Goal: Information Seeking & Learning: Compare options

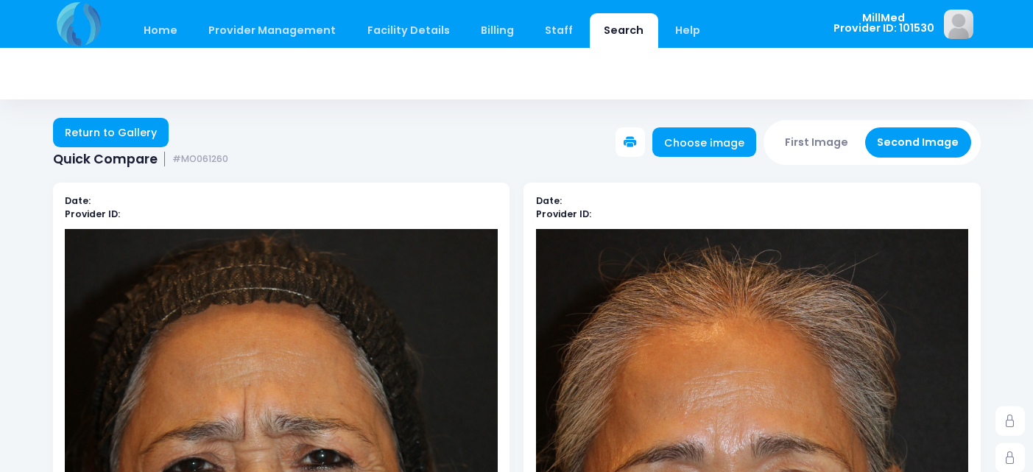
scroll to position [228, 0]
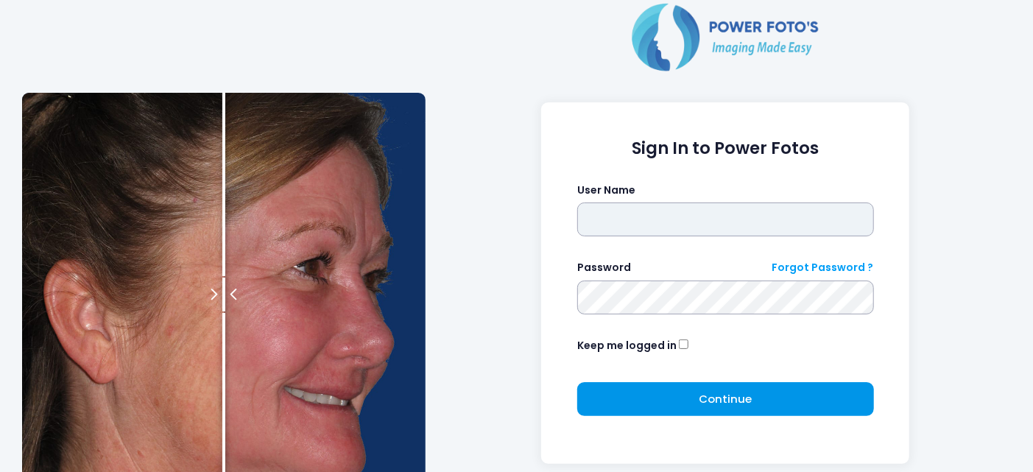
type input "*******"
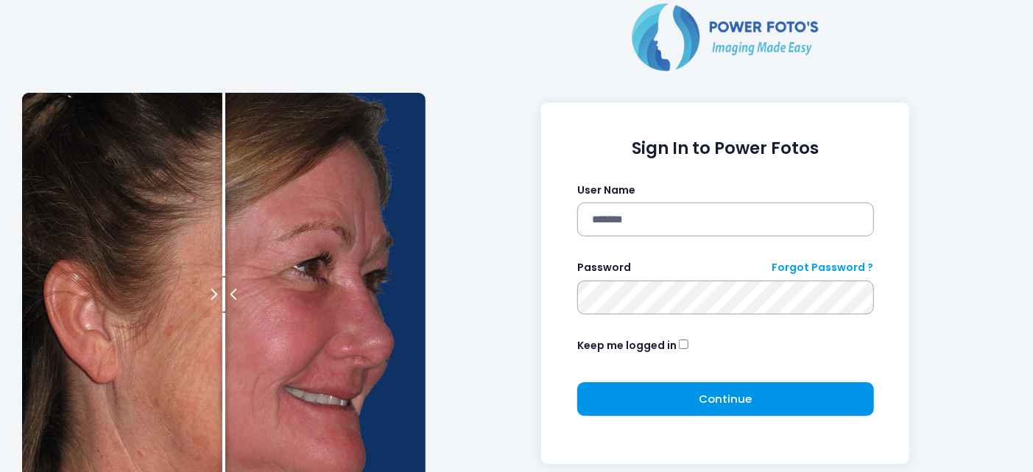
click at [742, 401] on span "Continue" at bounding box center [725, 398] width 53 height 15
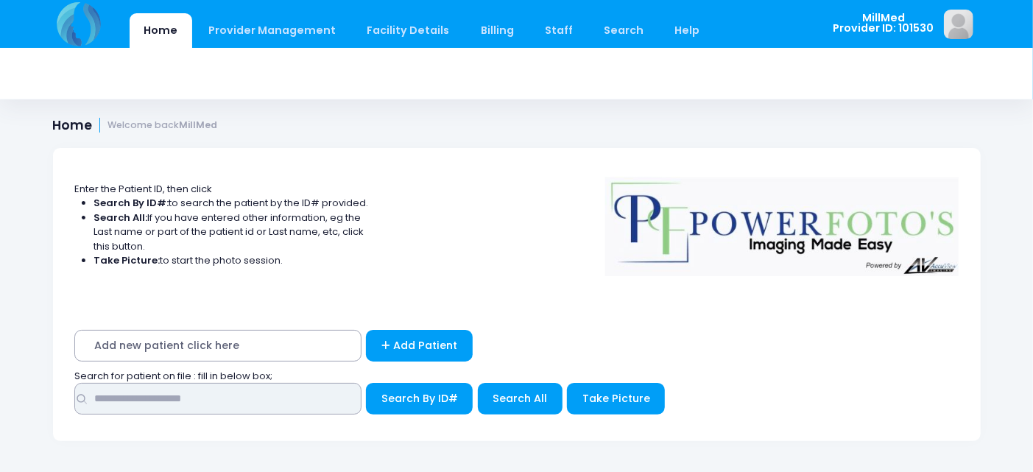
click at [281, 395] on input "text" at bounding box center [217, 399] width 287 height 32
type input "*****"
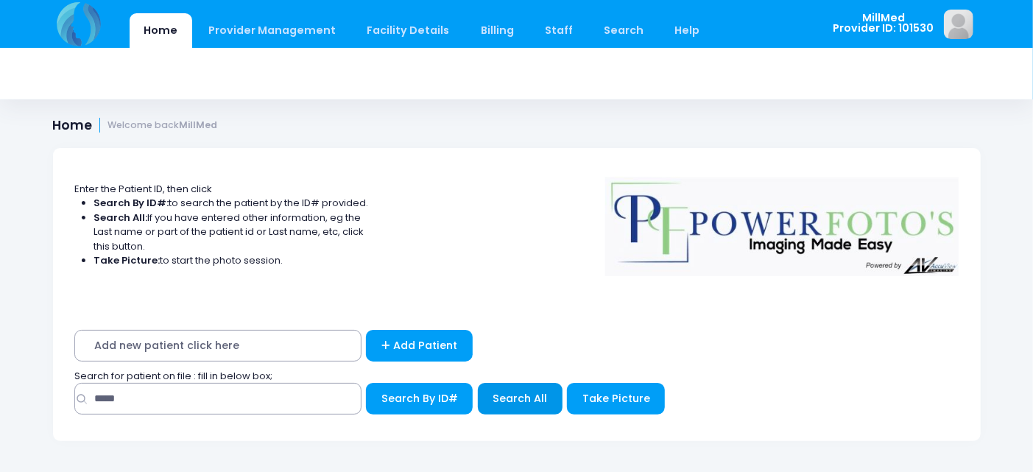
click at [501, 411] on button "Search All" at bounding box center [520, 399] width 85 height 32
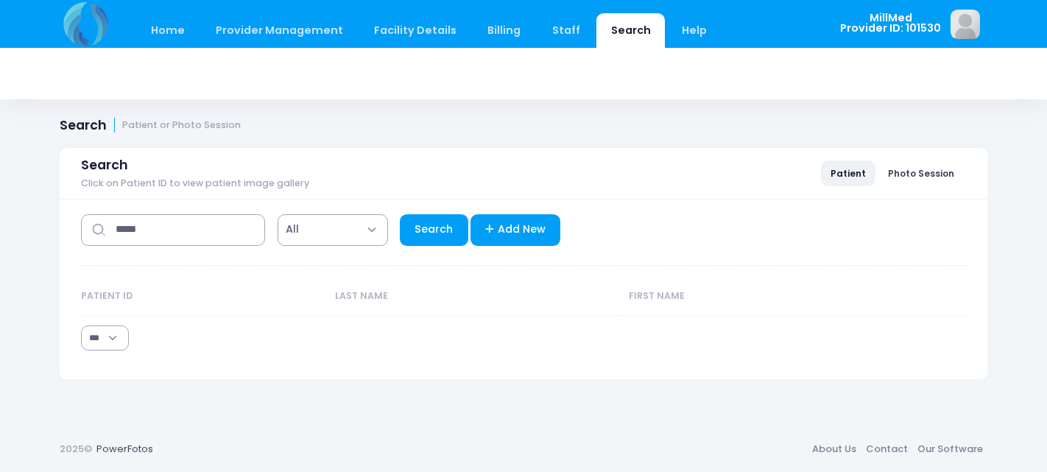
select select "***"
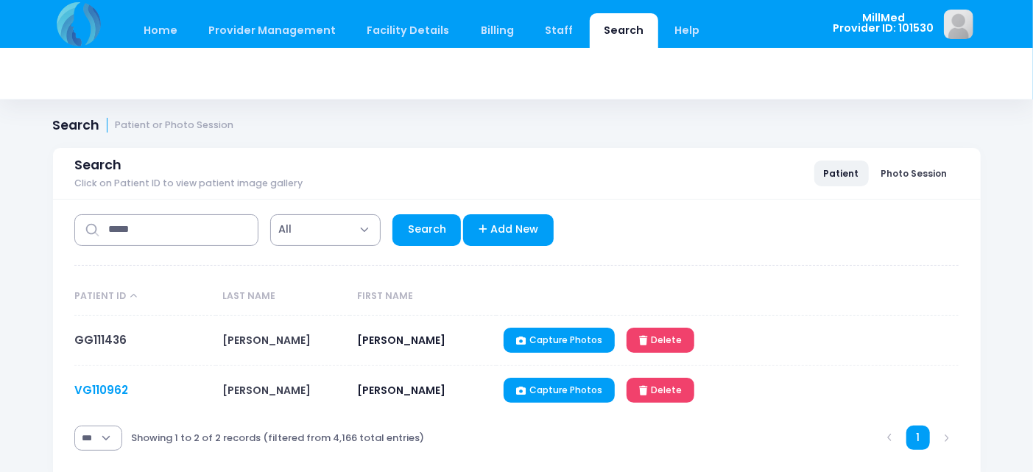
click at [87, 393] on link "VG110962" at bounding box center [101, 389] width 54 height 15
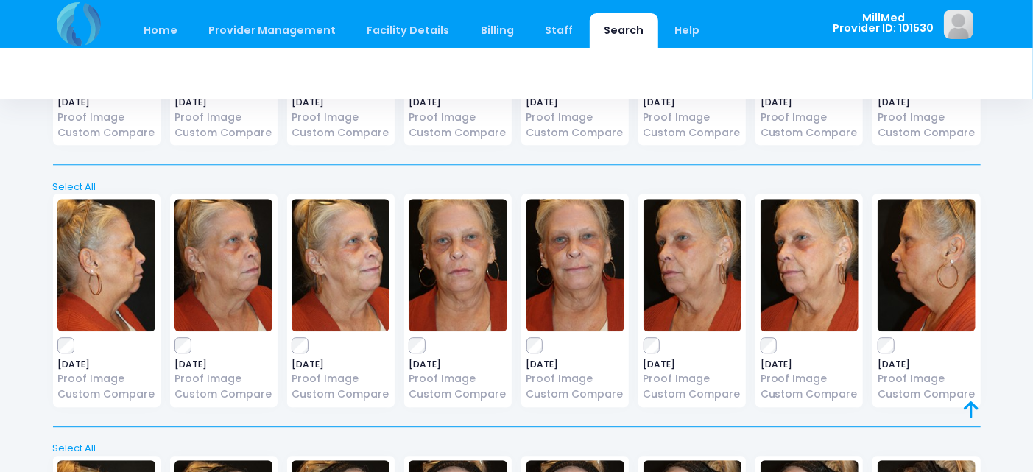
scroll to position [2127, 0]
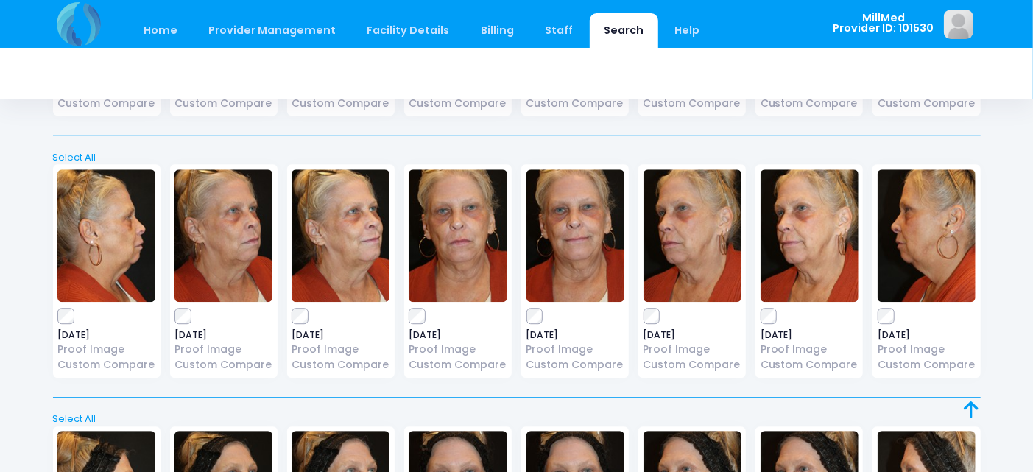
click at [242, 238] on img at bounding box center [224, 235] width 98 height 133
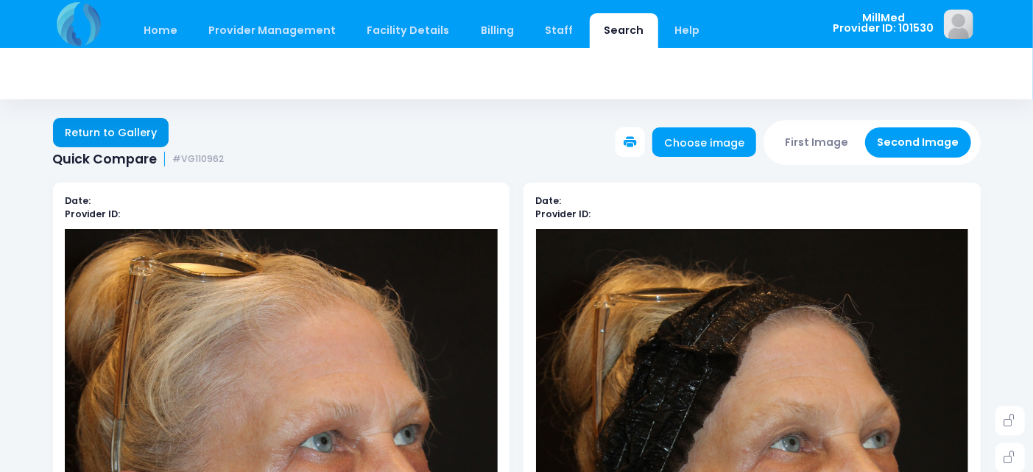
click at [133, 136] on link "Return to Gallery" at bounding box center [111, 132] width 116 height 29
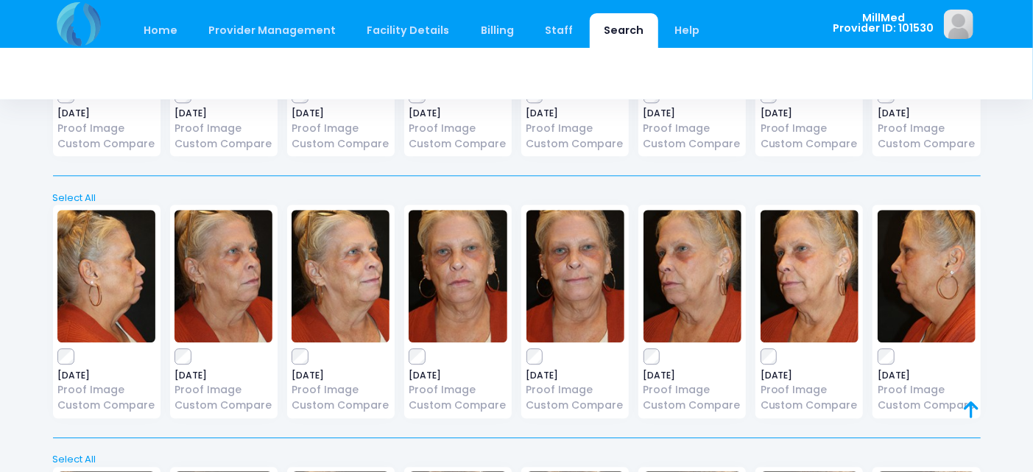
scroll to position [2048, 0]
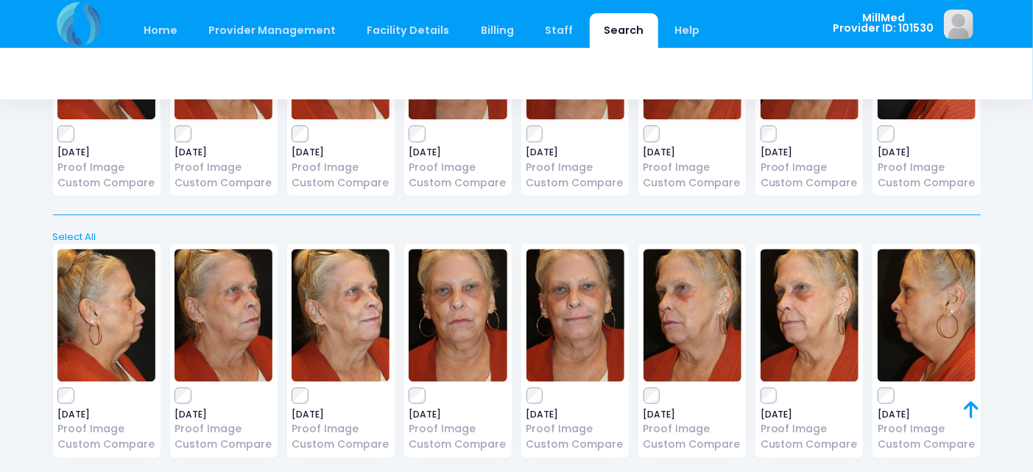
click at [681, 314] on img at bounding box center [693, 315] width 98 height 133
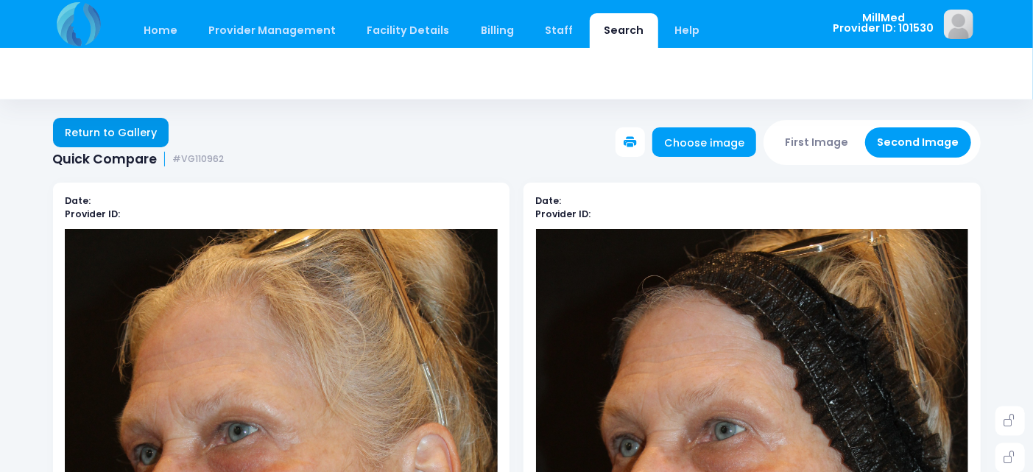
click at [118, 138] on link "Return to Gallery" at bounding box center [111, 132] width 116 height 29
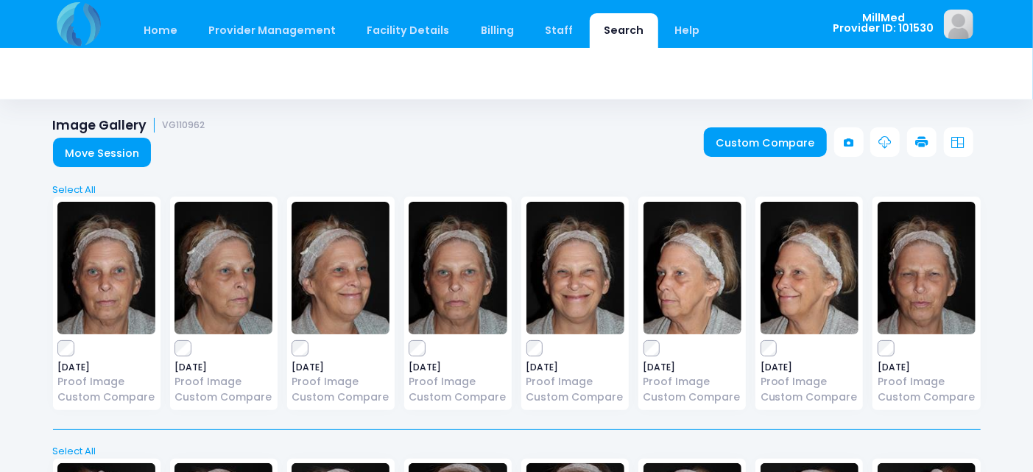
click at [455, 259] on img at bounding box center [458, 268] width 98 height 133
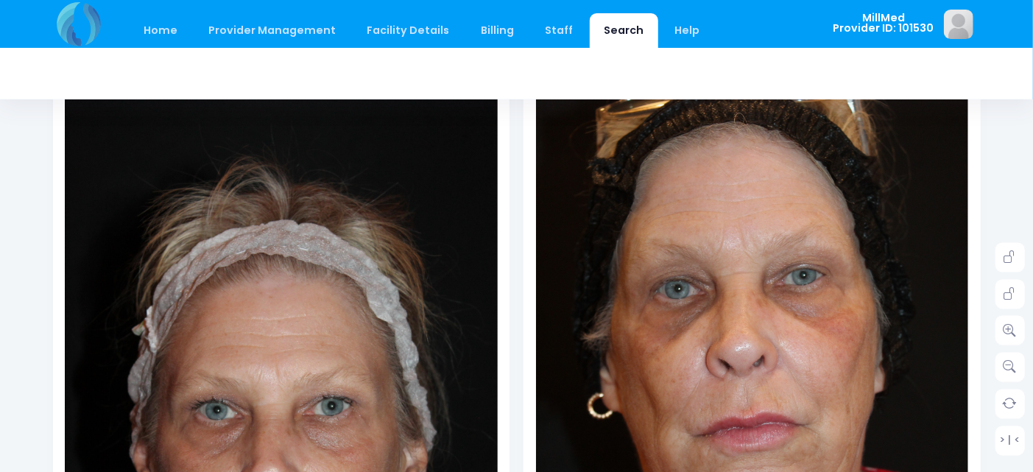
scroll to position [245, 0]
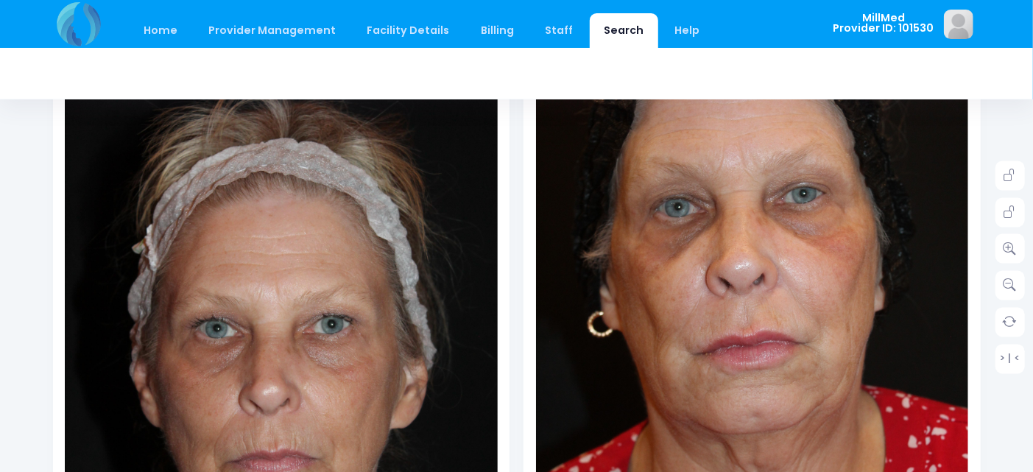
click at [709, 317] on img at bounding box center [752, 309] width 433 height 650
click at [1007, 244] on icon at bounding box center [1010, 248] width 13 height 13
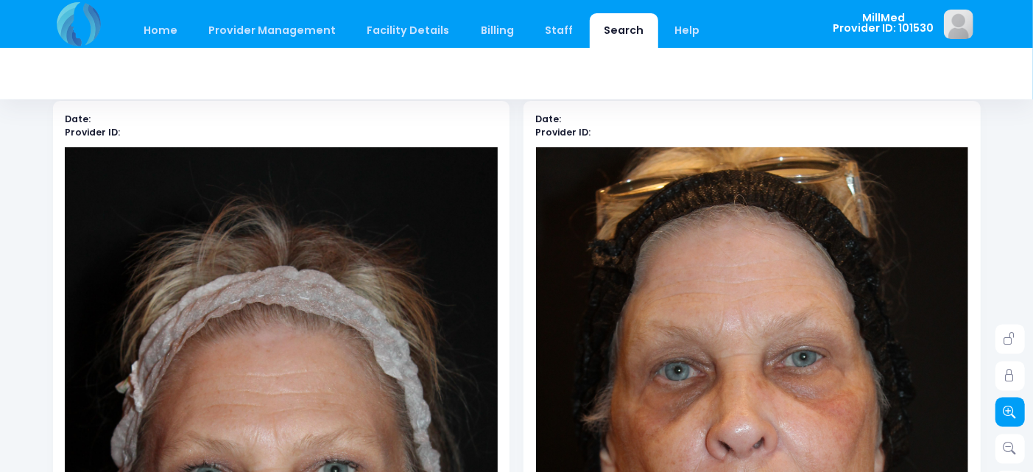
scroll to position [164, 0]
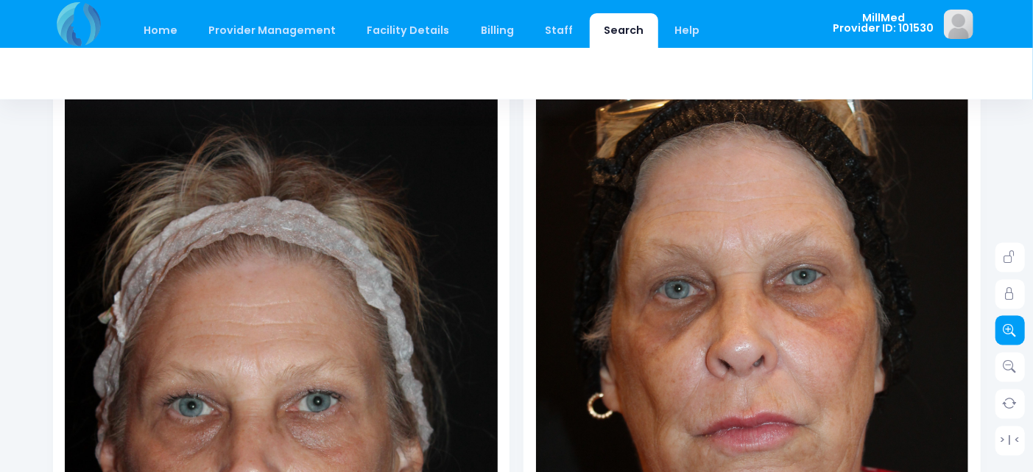
click at [1000, 326] on link at bounding box center [1010, 330] width 29 height 29
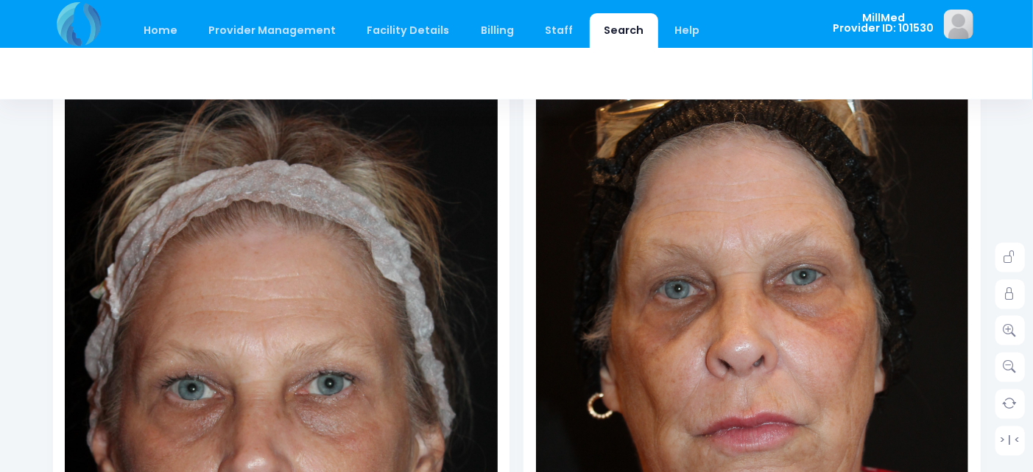
click at [343, 470] on img at bounding box center [268, 363] width 519 height 779
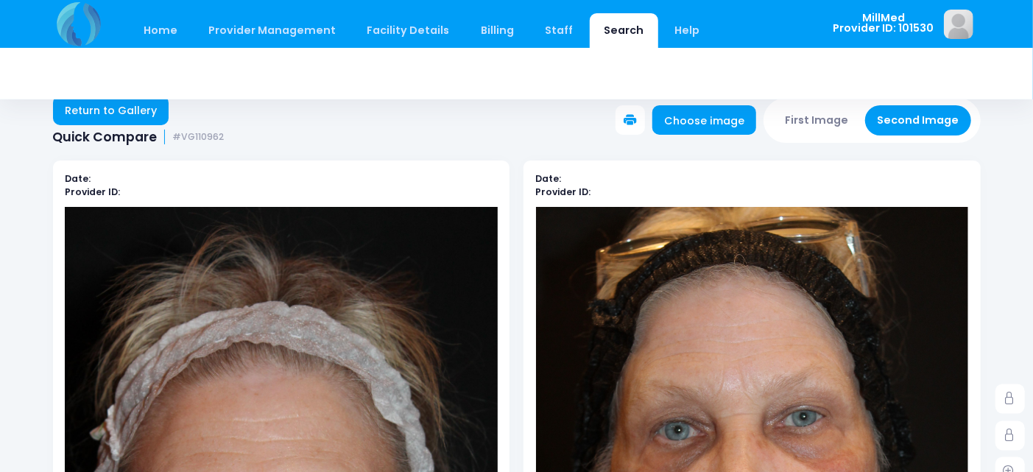
scroll to position [0, 0]
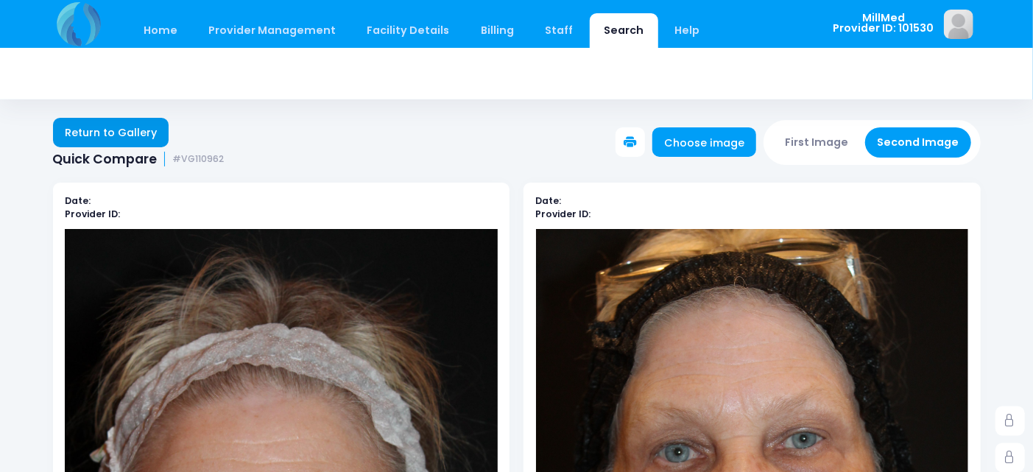
click at [130, 125] on link "Return to Gallery" at bounding box center [111, 132] width 116 height 29
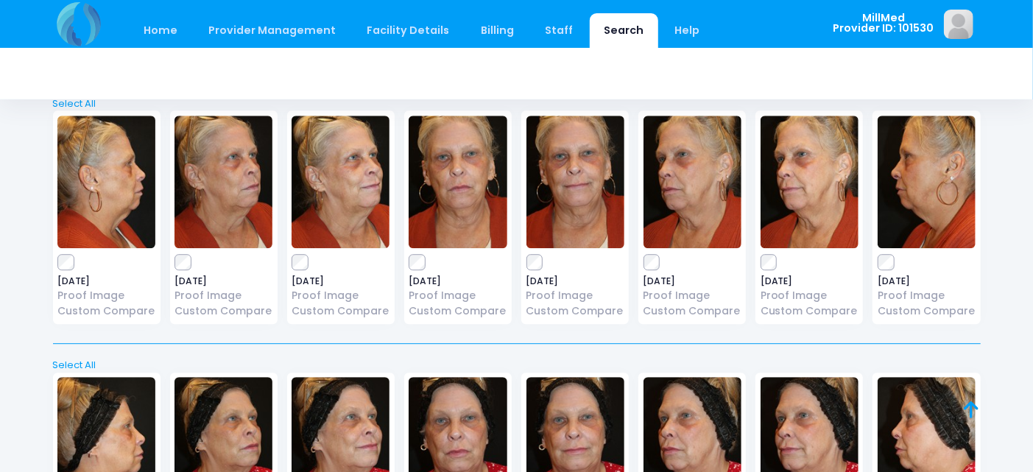
scroll to position [2210, 0]
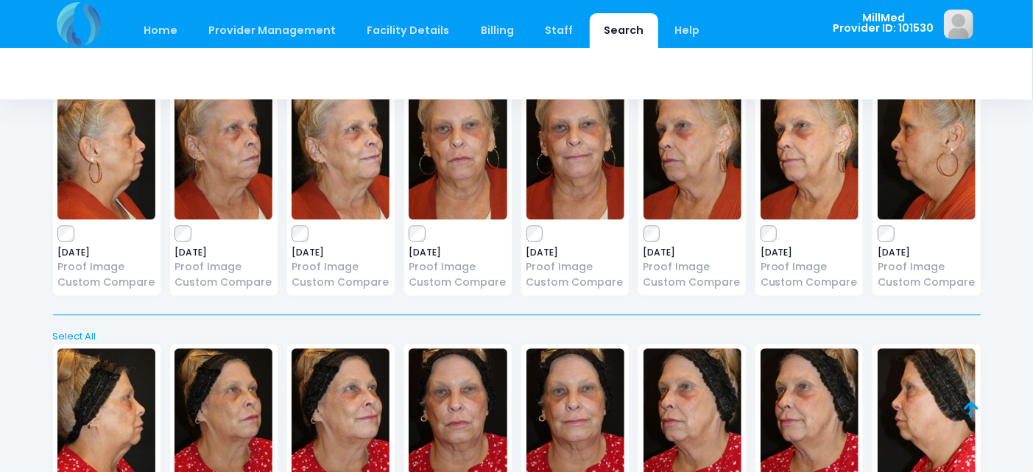
click at [461, 180] on img at bounding box center [458, 153] width 98 height 133
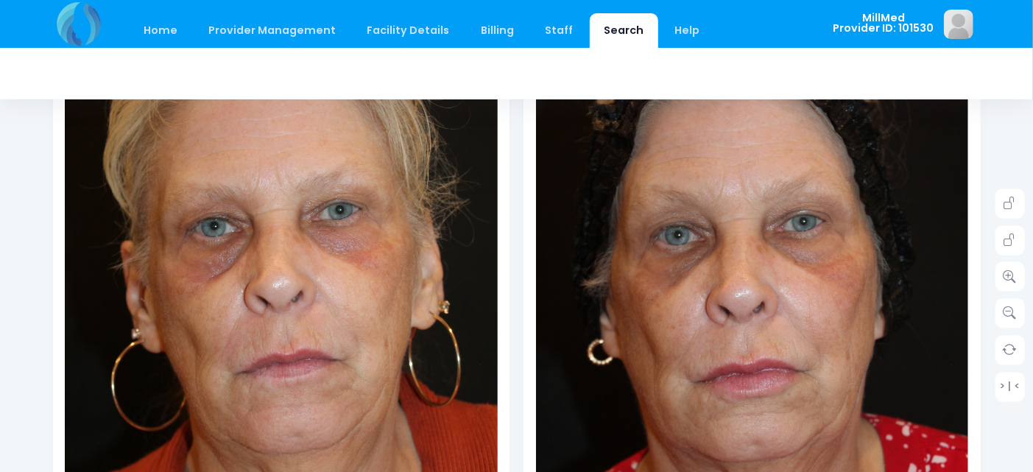
scroll to position [245, 0]
